Goal: Obtain resource: Download file/media

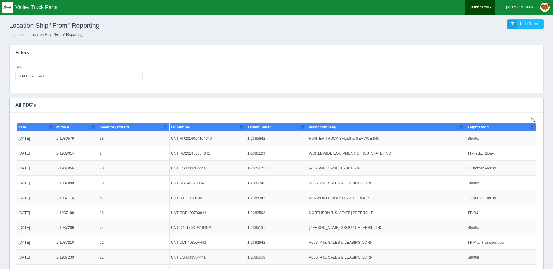
click at [493, 8] on link "Dashboards" at bounding box center [480, 7] width 30 height 15
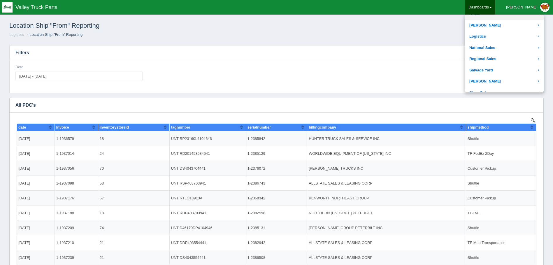
scroll to position [117, 0]
click at [501, 28] on link "Logistics" at bounding box center [504, 27] width 79 height 11
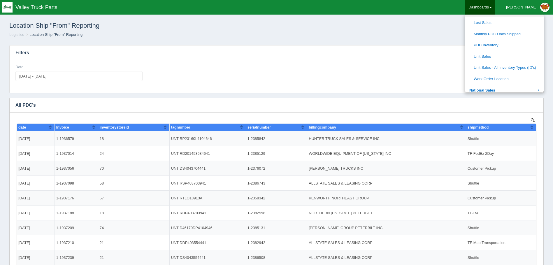
scroll to position [204, 0]
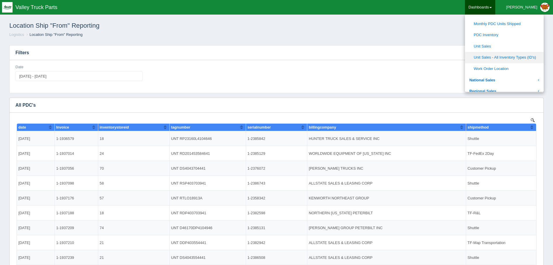
click at [519, 59] on link "Unit Sales - All Inventory Types (ID's)" at bounding box center [504, 57] width 79 height 11
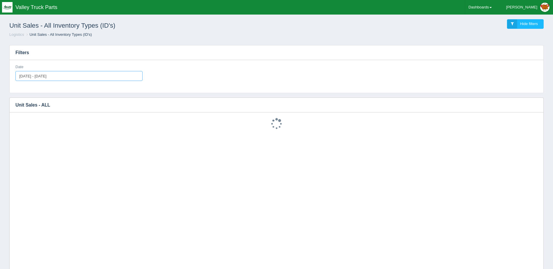
type input "[DATE]"
type input "2025-10-02"
click at [66, 72] on input "[DATE] - [DATE]" at bounding box center [78, 76] width 127 height 10
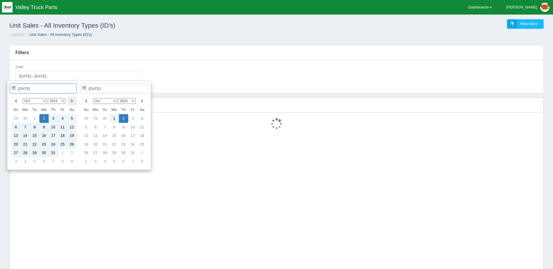
click at [75, 99] on th at bounding box center [71, 101] width 9 height 9
click at [15, 101] on icon at bounding box center [16, 101] width 3 height 4
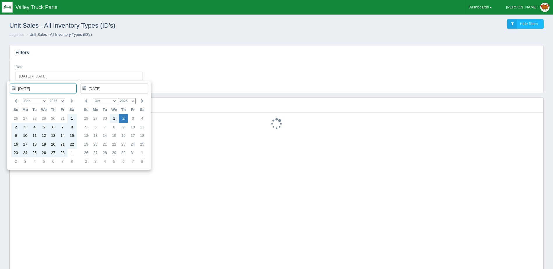
click at [15, 101] on icon at bounding box center [16, 101] width 3 height 4
type input "2025-01-01"
type input "2025-10-02"
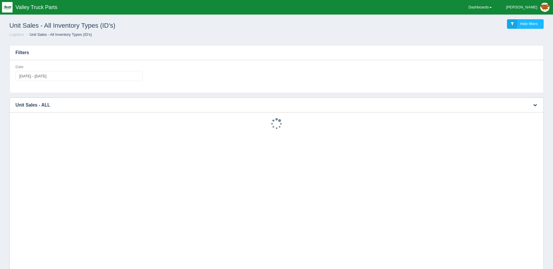
type input "2025-01-01 - 2025-10-02"
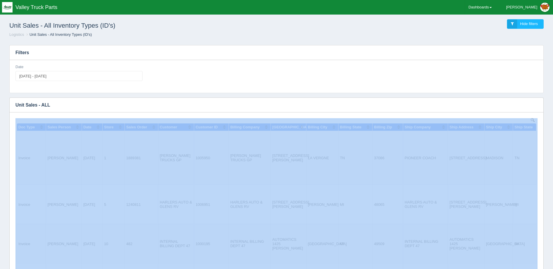
click at [394, 106] on h3 "Unit Sales - ALL" at bounding box center [272, 105] width 525 height 15
click at [535, 107] on button "button" at bounding box center [535, 105] width 8 height 9
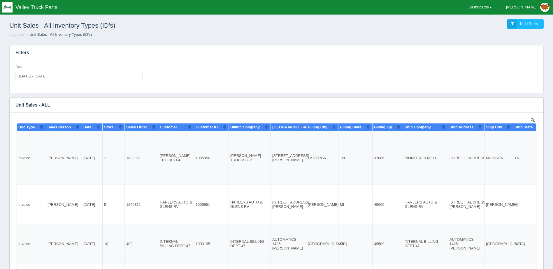
click at [530, 80] on div "Date 2025-01-01 - 2025-10-02" at bounding box center [276, 74] width 527 height 21
click at [534, 103] on icon "button" at bounding box center [535, 105] width 4 height 4
click at [524, 114] on link "Download CSV" at bounding box center [515, 114] width 47 height 8
click at [261, 76] on div "Date 2025-01-01 - 2025-10-02" at bounding box center [276, 74] width 527 height 21
click at [495, 7] on link "Dashboards" at bounding box center [480, 7] width 30 height 15
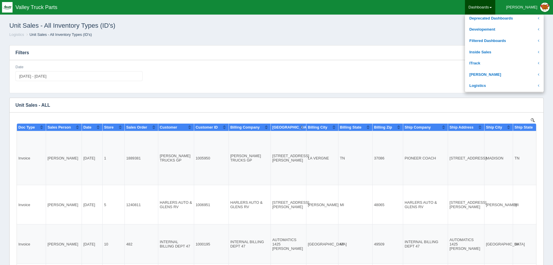
scroll to position [58, 0]
click at [501, 83] on link "Logistics" at bounding box center [504, 85] width 79 height 11
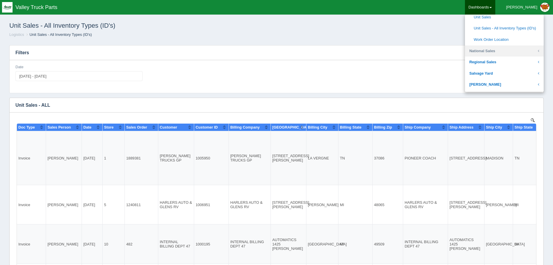
scroll to position [204, 0]
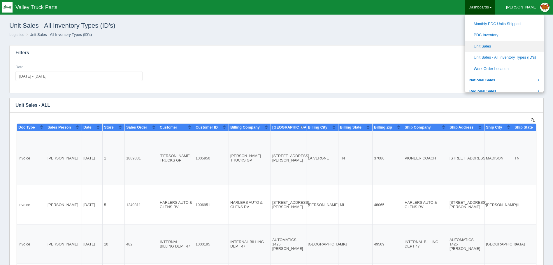
click at [506, 45] on link "Unit Sales" at bounding box center [504, 46] width 79 height 11
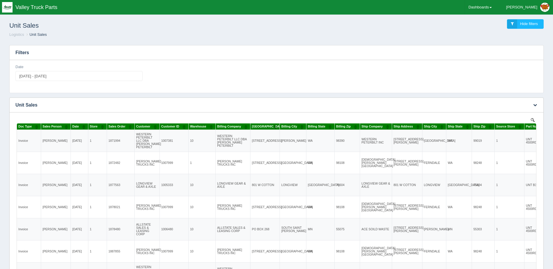
click at [528, 103] on div "Download CSV View all results" at bounding box center [535, 105] width 18 height 14
click at [532, 103] on div "Download CSV View all results" at bounding box center [535, 105] width 18 height 14
click at [532, 103] on button "button" at bounding box center [535, 105] width 8 height 9
click at [502, 115] on link "Download CSV" at bounding box center [515, 114] width 47 height 8
drag, startPoint x: 236, startPoint y: 34, endPoint x: 237, endPoint y: 27, distance: 7.3
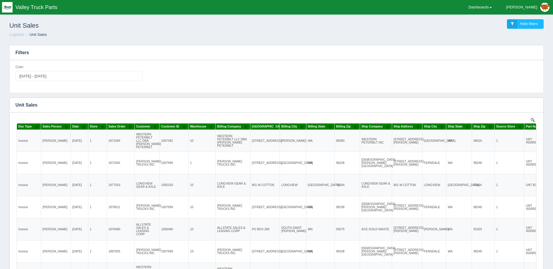
click at [236, 34] on ol "Logistics Unit Sales" at bounding box center [277, 35] width 544 height 6
